Goal: Information Seeking & Learning: Learn about a topic

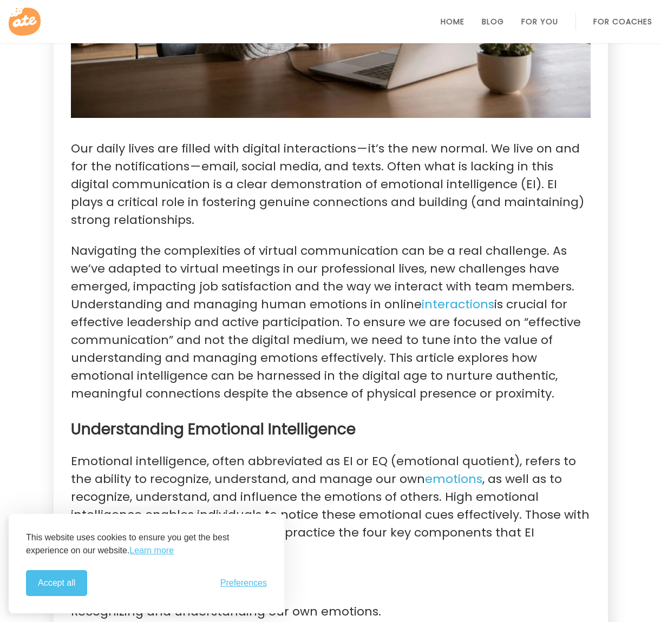
scroll to position [541, 0]
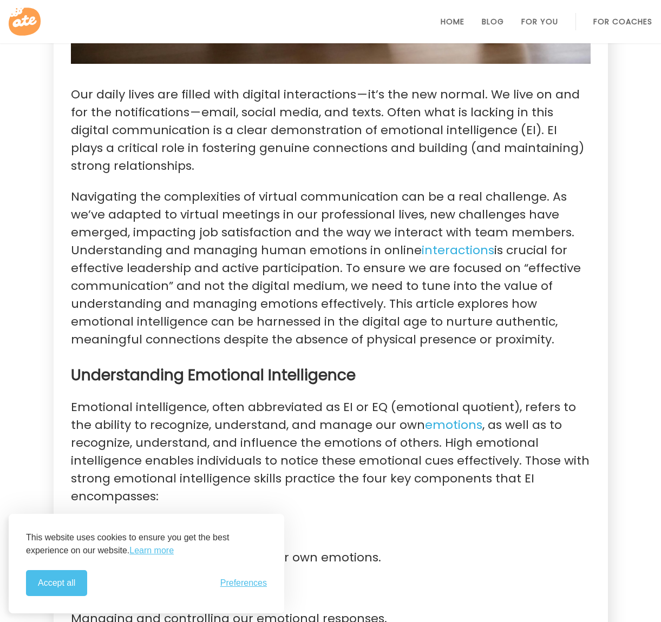
drag, startPoint x: 70, startPoint y: 94, endPoint x: 484, endPoint y: 337, distance: 480.7
drag, startPoint x: 484, startPoint y: 337, endPoint x: 480, endPoint y: 343, distance: 7.4
click at [480, 343] on p "Navigating the complexities of virtual communication can be a real challenge. A…" at bounding box center [330, 268] width 519 height 161
click at [265, 308] on p "Navigating the complexities of virtual communication can be a real challenge. A…" at bounding box center [330, 268] width 519 height 161
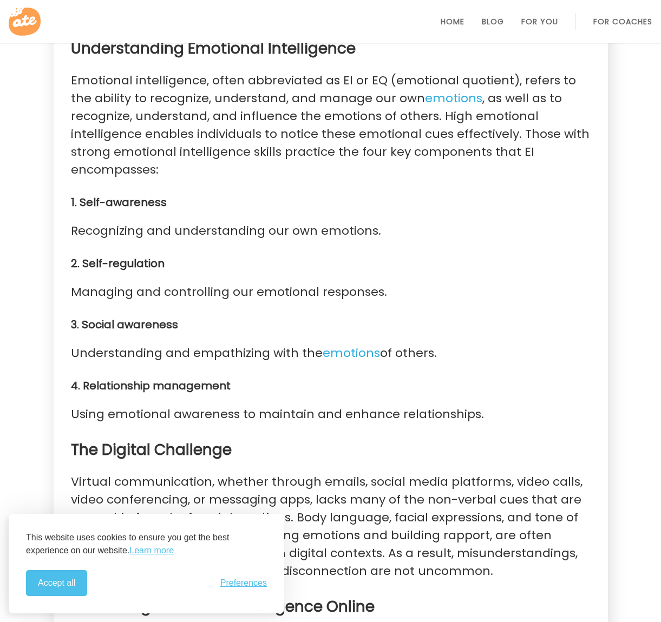
scroll to position [866, 0]
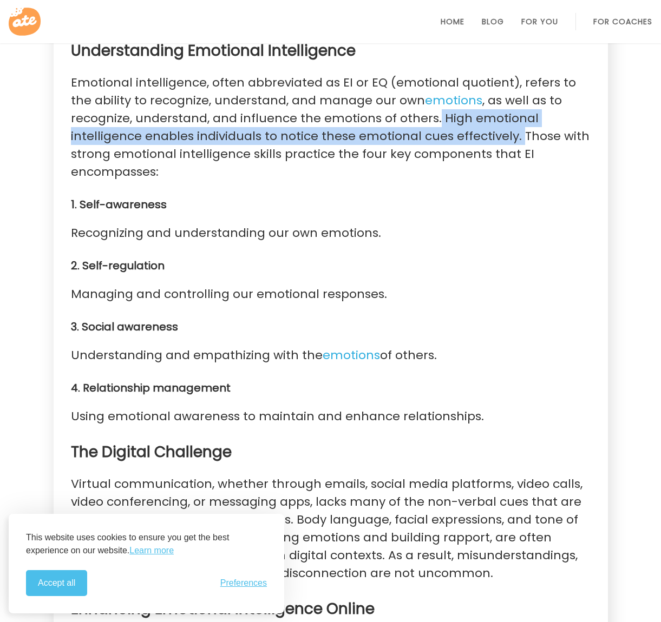
drag, startPoint x: 431, startPoint y: 118, endPoint x: 513, endPoint y: 138, distance: 84.5
click at [513, 138] on p "Emotional intelligence, often abbreviated as EI or EQ (emotional quotient), ref…" at bounding box center [330, 127] width 519 height 107
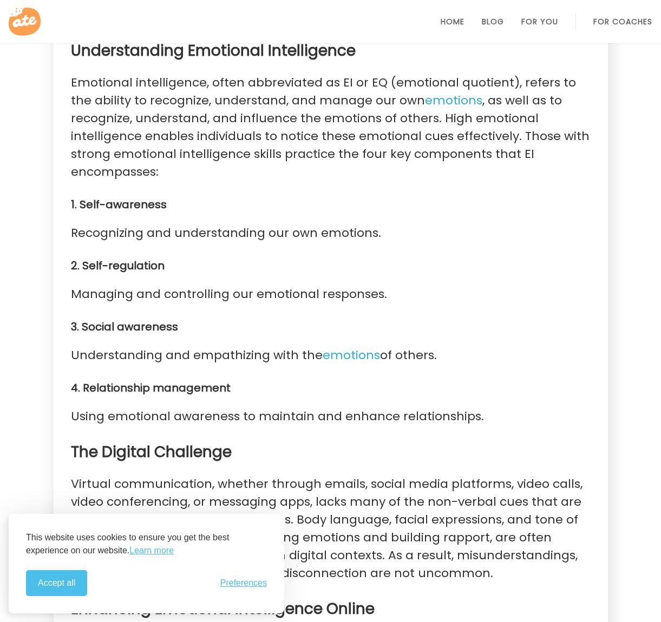
click at [188, 177] on p "Emotional intelligence, often abbreviated as EI or EQ (emotional quotient), ref…" at bounding box center [330, 127] width 519 height 107
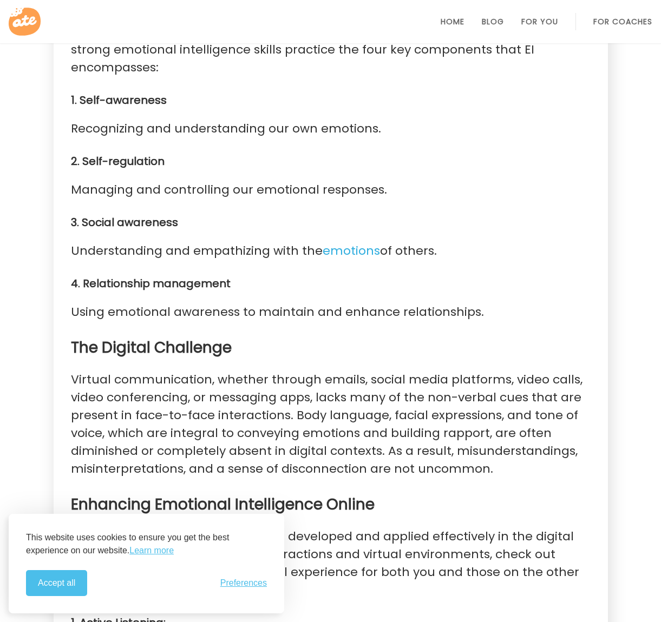
scroll to position [974, 0]
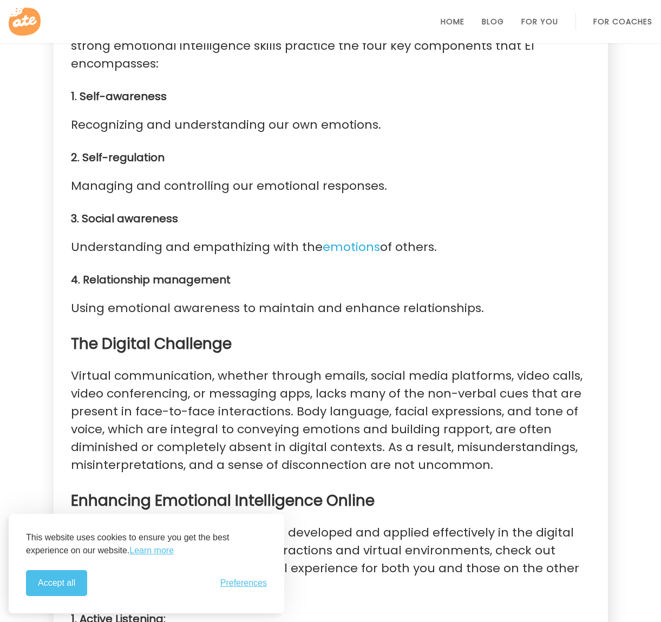
click at [372, 396] on p "Virtual communication, whether through emails, social media platforms, video ca…" at bounding box center [330, 420] width 519 height 107
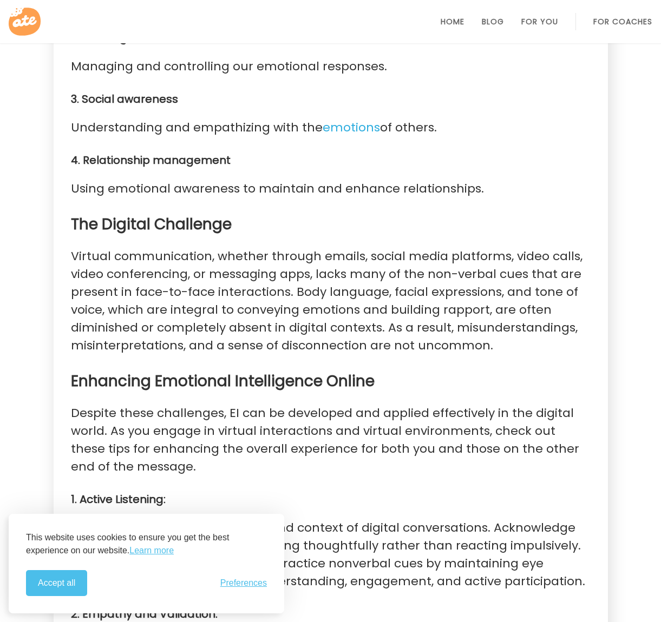
scroll to position [1190, 0]
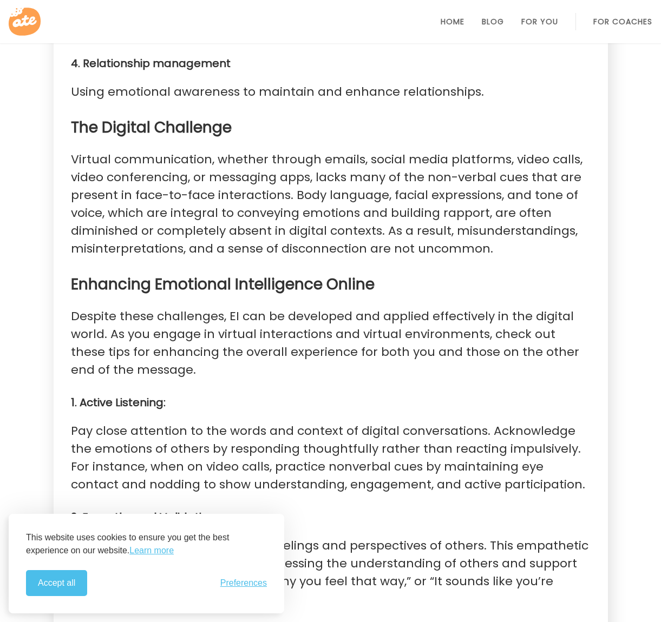
click at [163, 288] on strong "Enhancing Emotional Intelligence Online" at bounding box center [223, 284] width 304 height 21
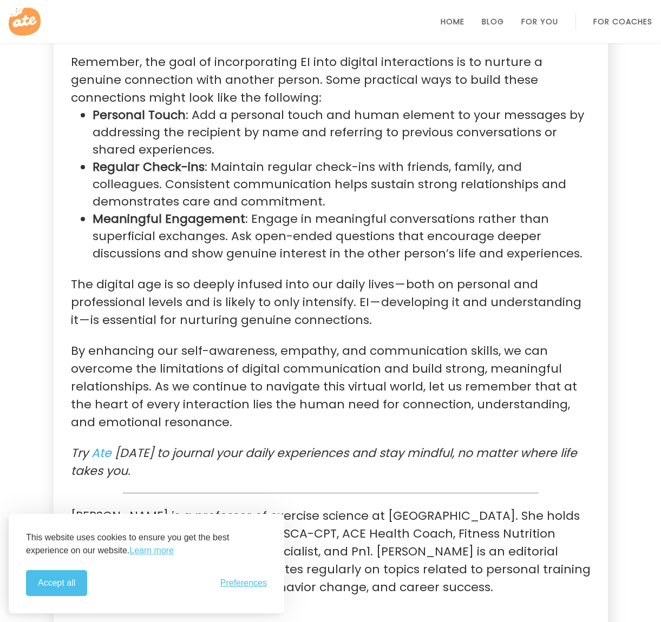
scroll to position [2489, 0]
